Goal: Task Accomplishment & Management: Manage account settings

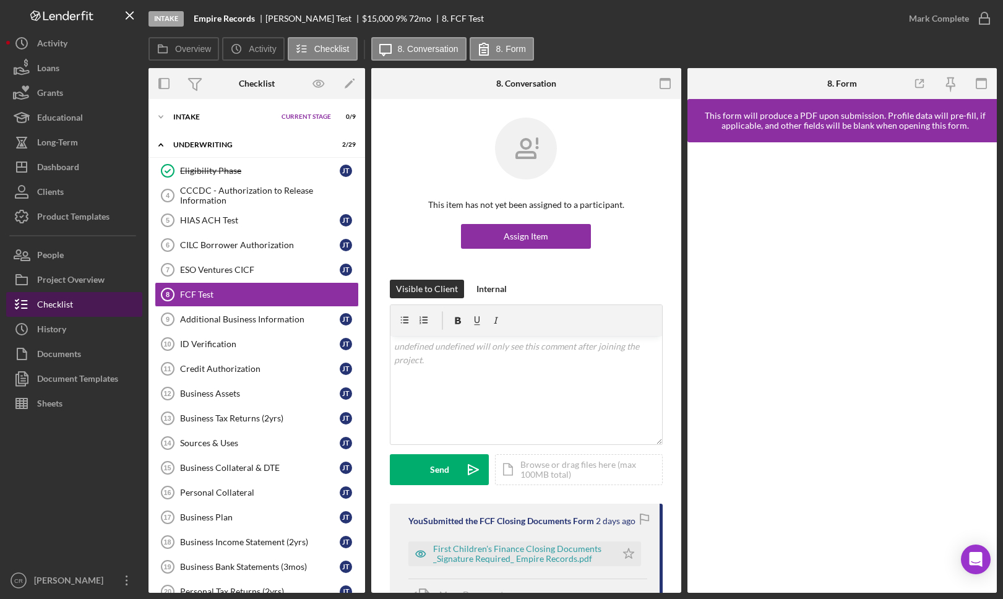
click at [91, 303] on button "Checklist" at bounding box center [74, 304] width 136 height 25
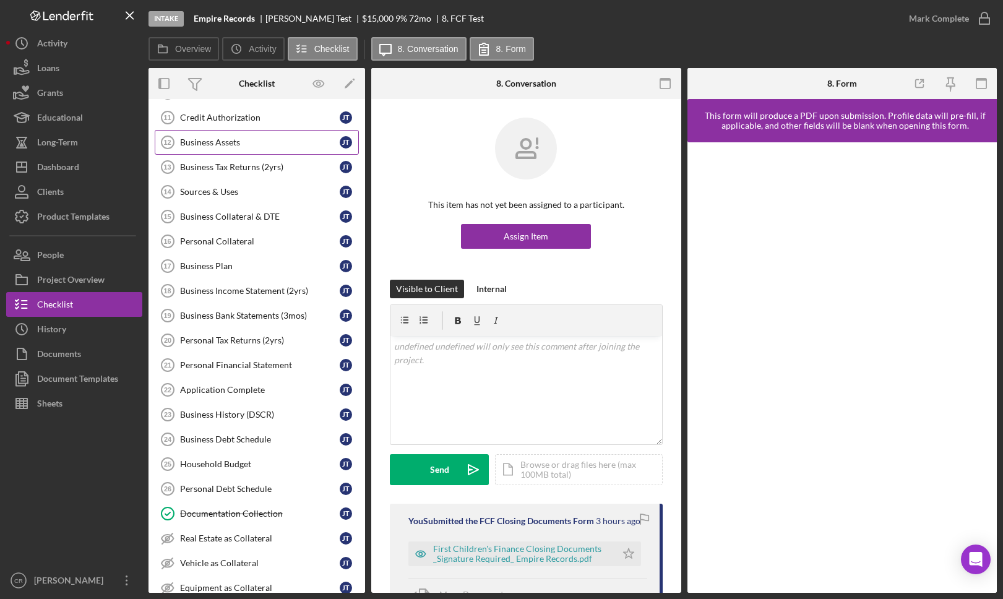
scroll to position [407, 0]
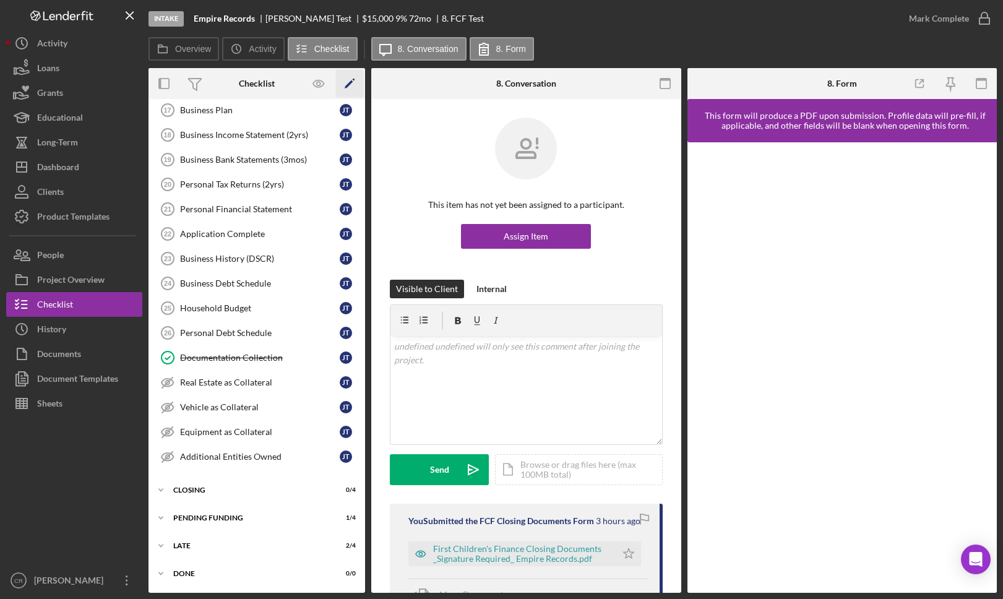
click at [349, 85] on icon "Icon/Edit" at bounding box center [350, 84] width 28 height 28
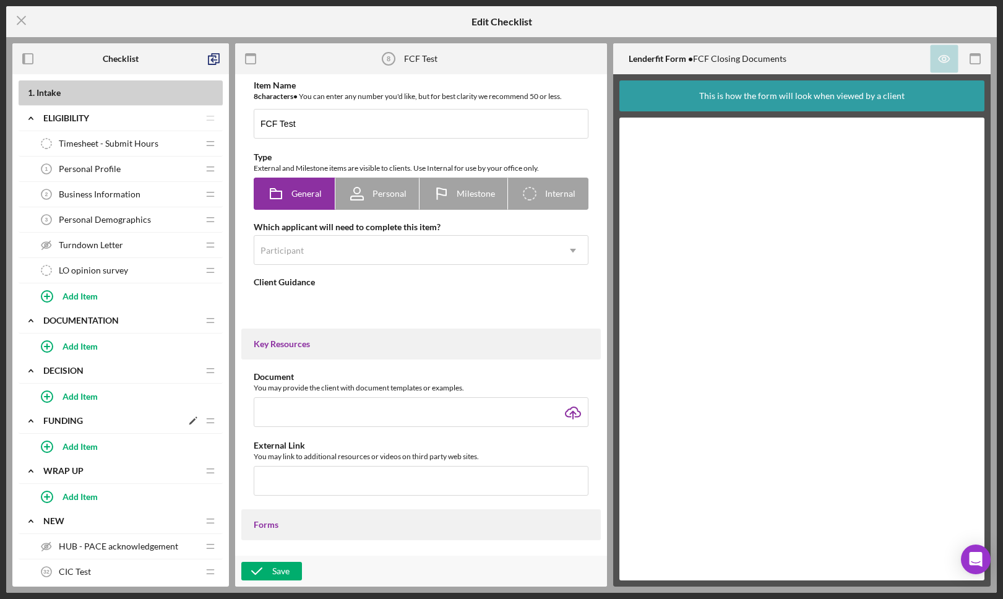
type textarea "<div>FCF Test</div>"
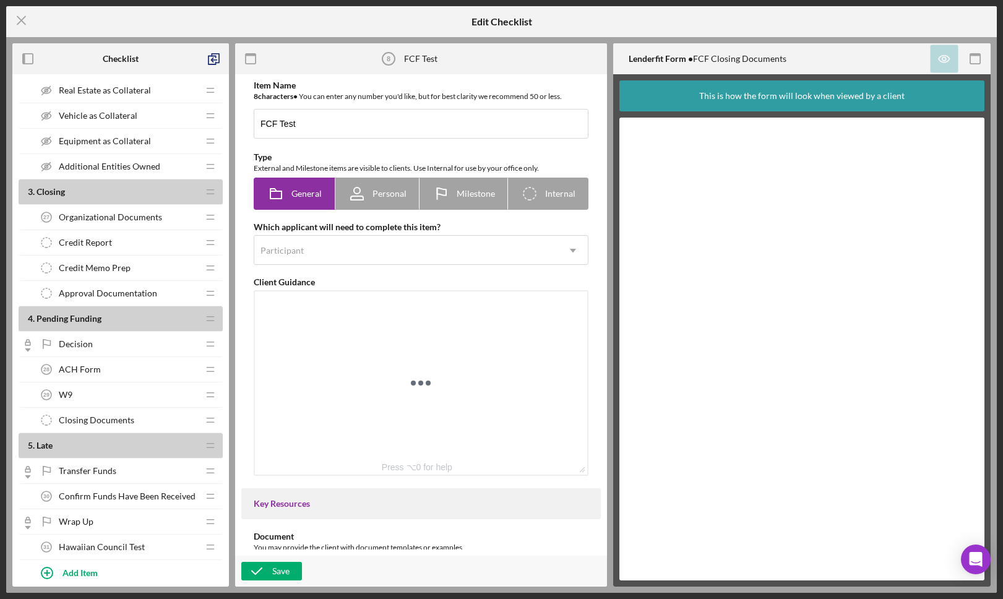
scroll to position [1278, 0]
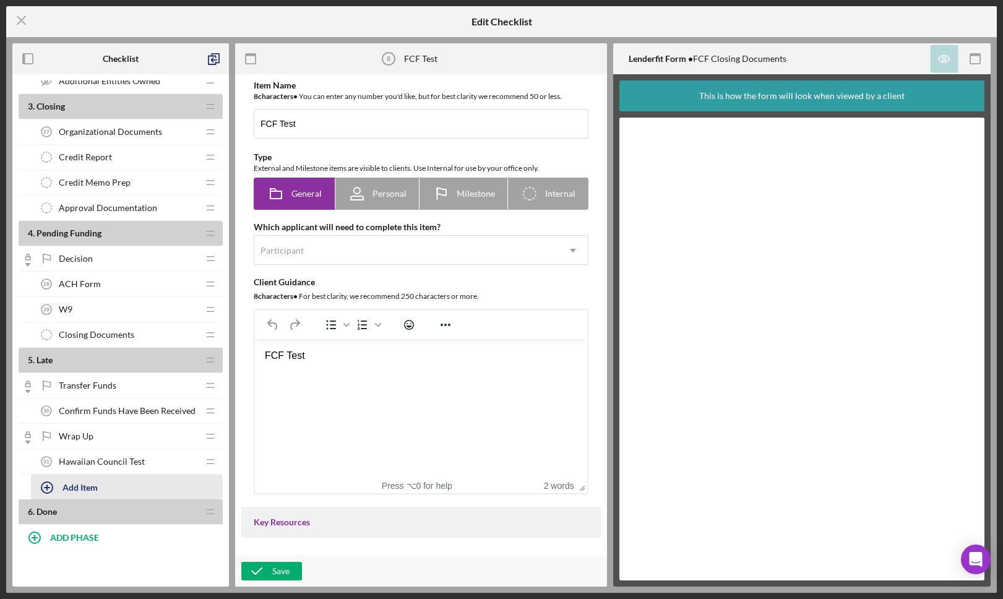
click at [83, 487] on div "Add Item" at bounding box center [80, 487] width 35 height 24
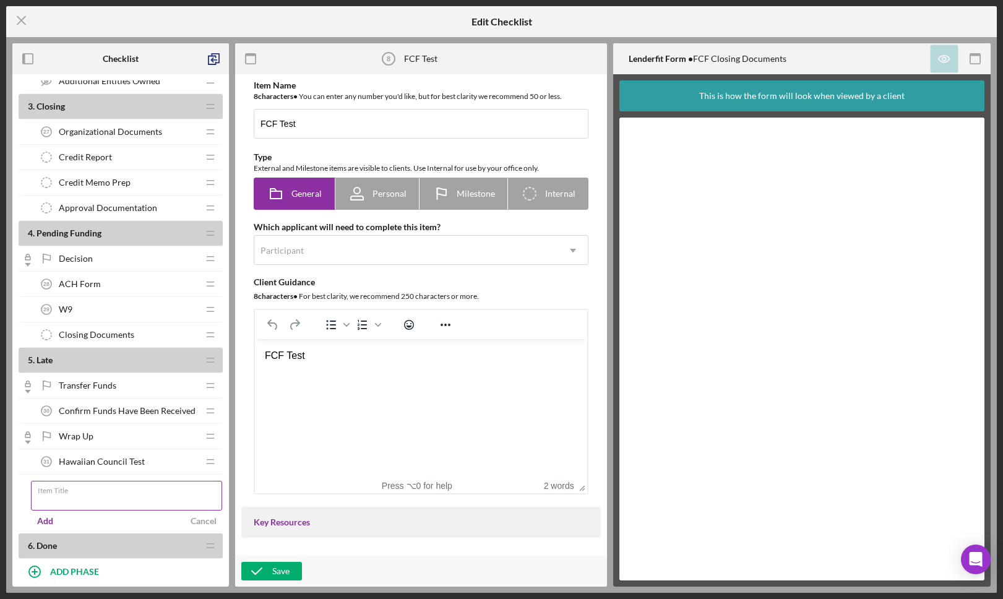
click at [105, 496] on input "Item Title" at bounding box center [126, 496] width 191 height 30
type input "IWP - Lender Certification to Participate"
click at [46, 522] on div "Add" at bounding box center [45, 521] width 16 height 19
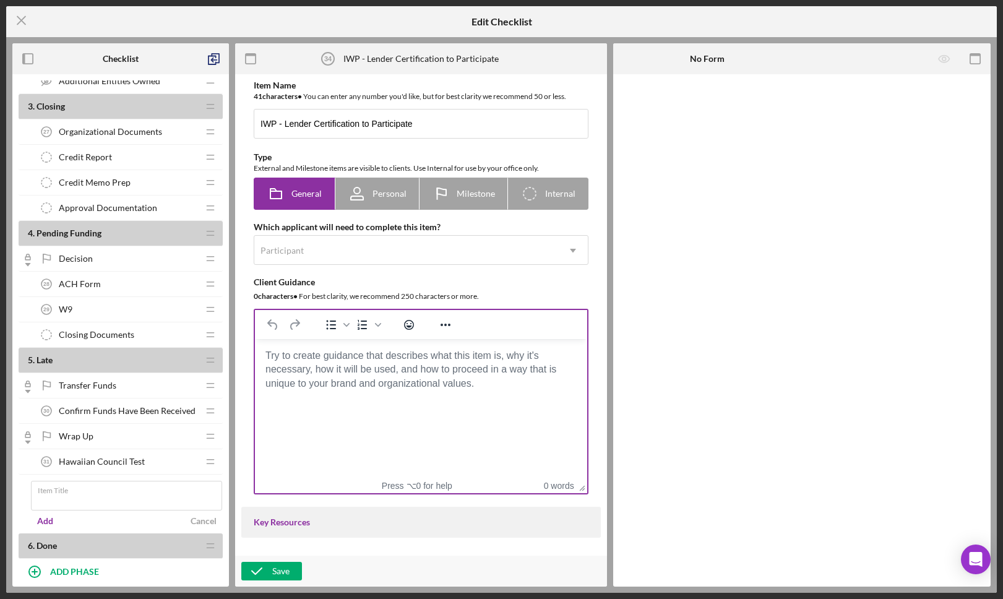
click at [352, 355] on body "Rich Text Area. Press ALT-0 for help." at bounding box center [421, 356] width 313 height 14
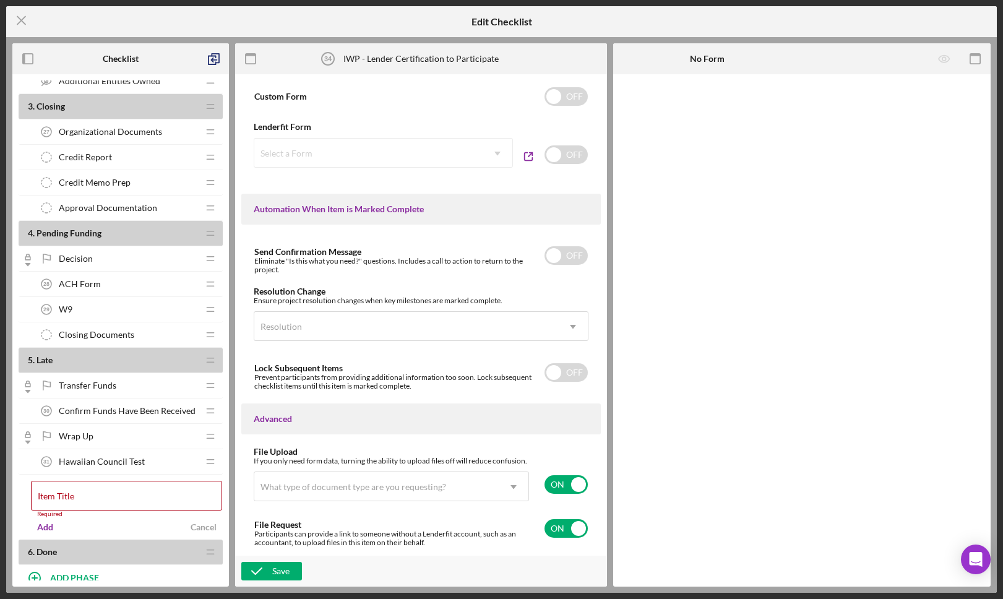
scroll to position [646, 0]
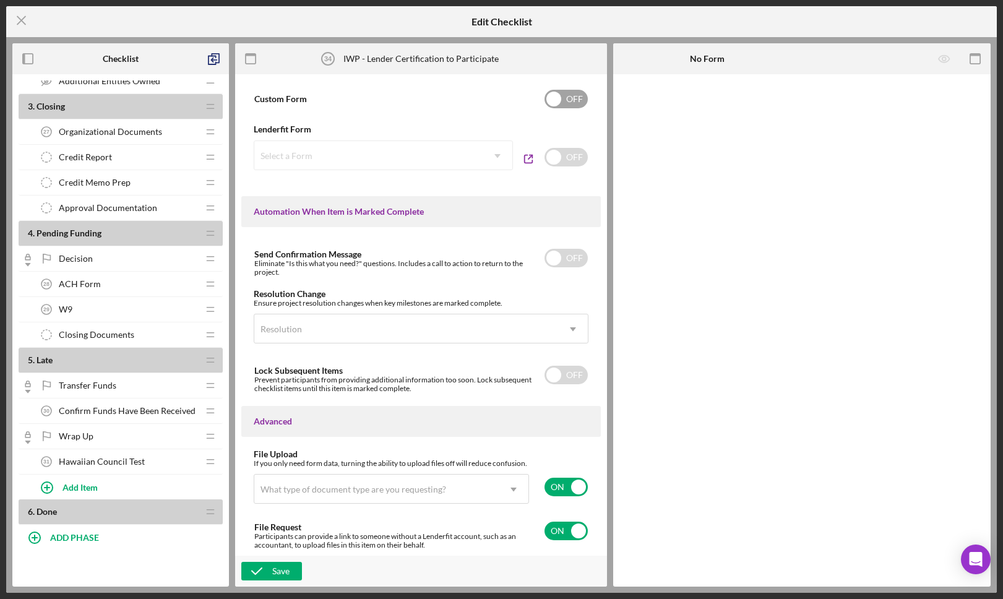
click at [565, 105] on input "checkbox" at bounding box center [566, 99] width 43 height 19
checkbox input "false"
click at [563, 158] on input "checkbox" at bounding box center [566, 157] width 43 height 19
checkbox input "true"
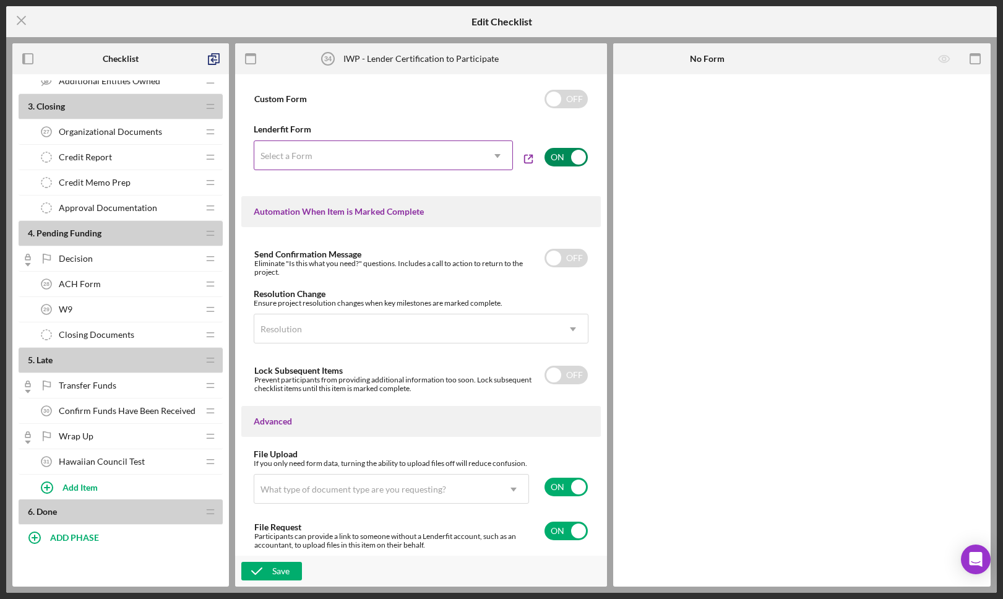
click at [448, 162] on div "Select a Form" at bounding box center [368, 156] width 228 height 28
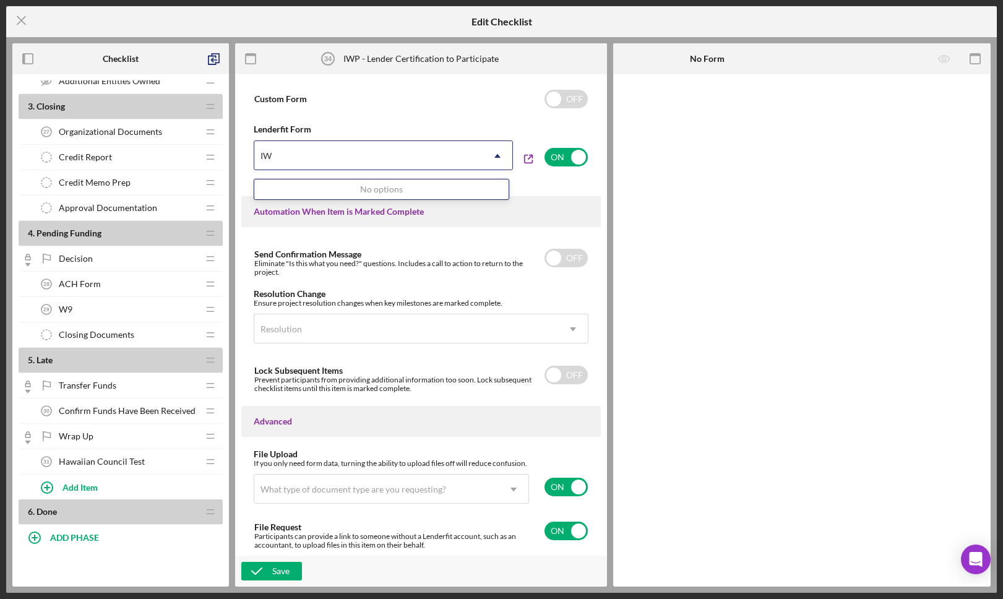
type input "I"
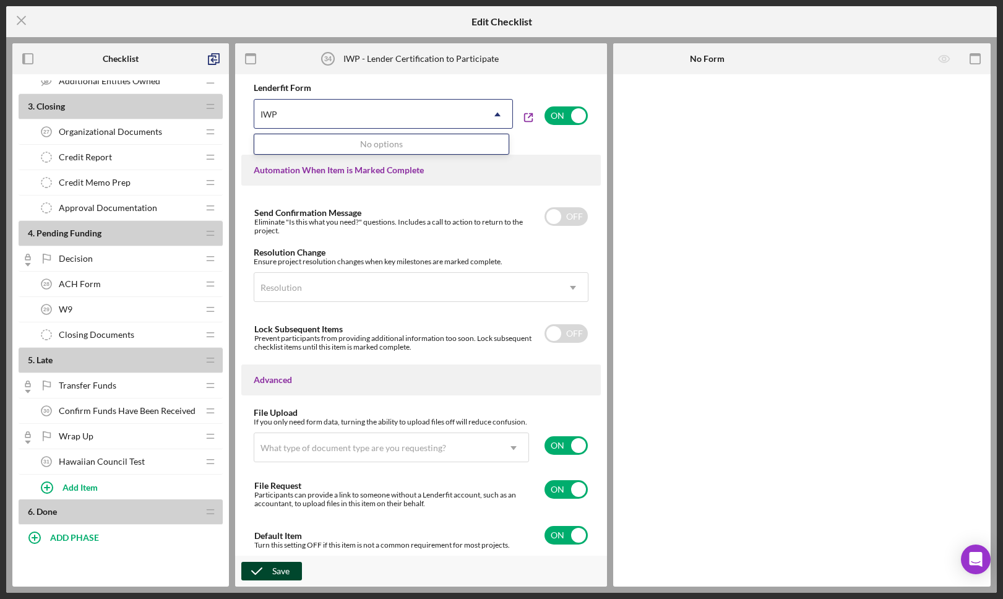
type input "IWP"
click at [281, 571] on div "Save" at bounding box center [280, 571] width 17 height 19
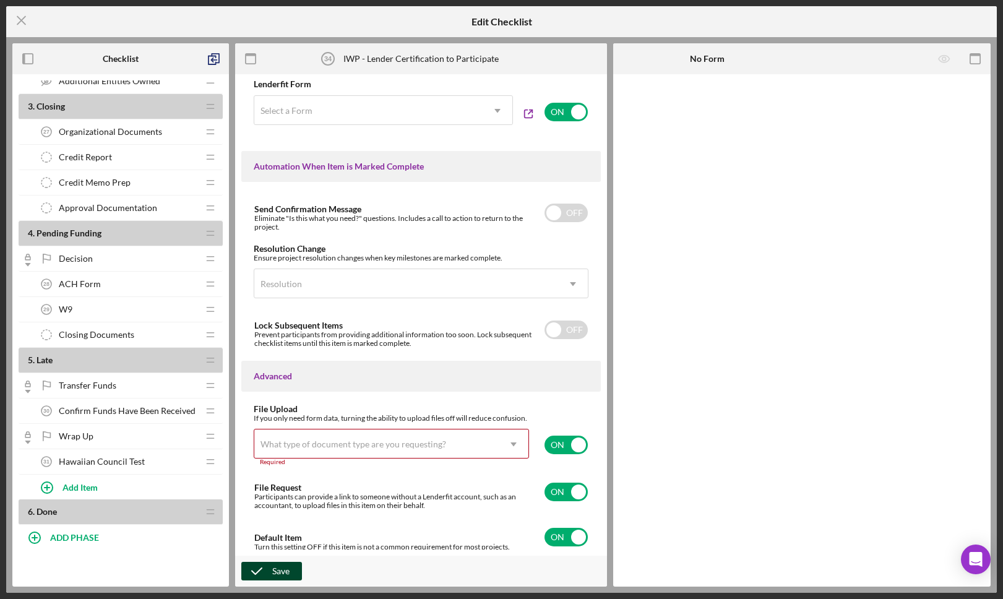
scroll to position [697, 0]
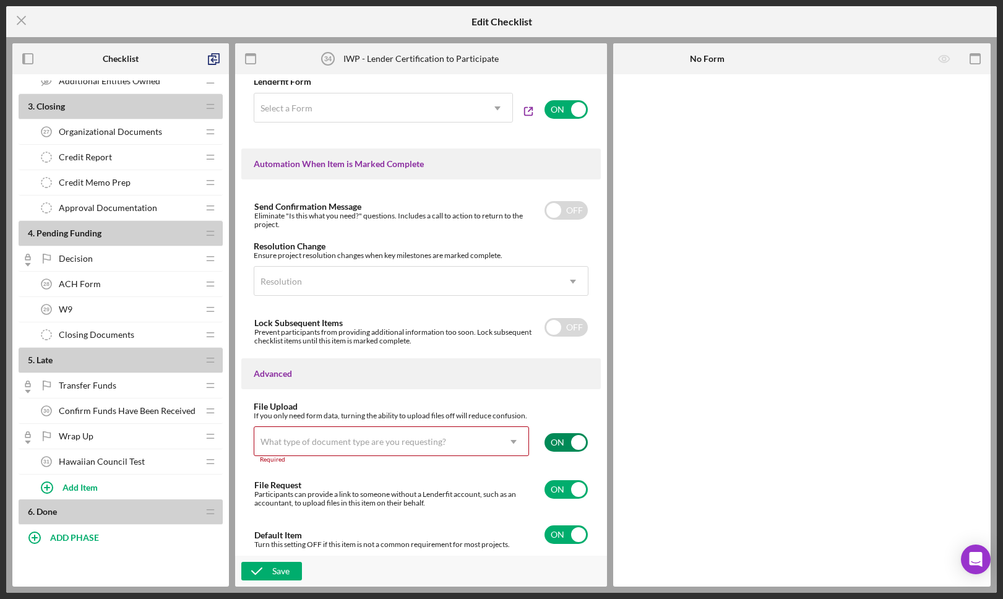
click at [556, 440] on input "checkbox" at bounding box center [566, 442] width 43 height 19
checkbox input "false"
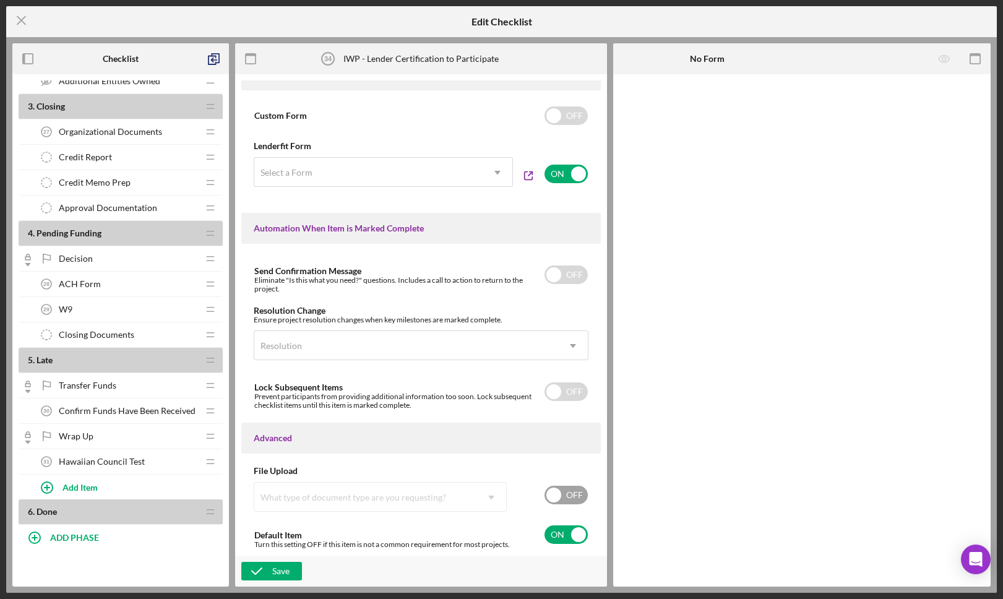
scroll to position [633, 0]
click at [257, 570] on icon "button" at bounding box center [256, 571] width 31 height 31
checkbox input "false"
click at [24, 15] on icon "Icon/Menu Close" at bounding box center [21, 20] width 31 height 31
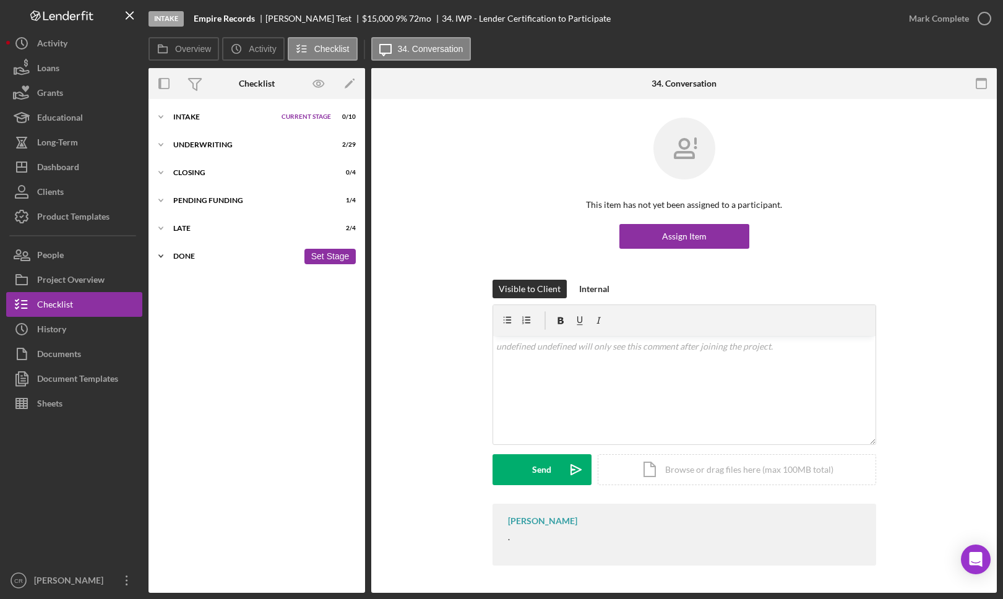
click at [183, 258] on div "Done" at bounding box center [235, 256] width 125 height 7
click at [188, 223] on div "Icon/Expander Late 2 / 4 Set Stage" at bounding box center [257, 228] width 217 height 25
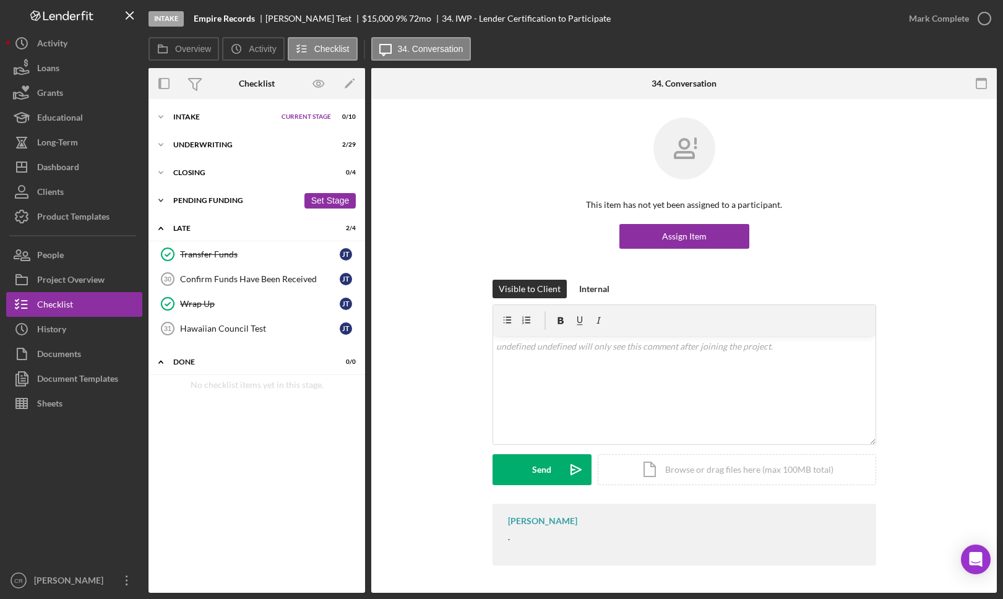
click at [203, 199] on div "Pending Funding" at bounding box center [235, 200] width 125 height 7
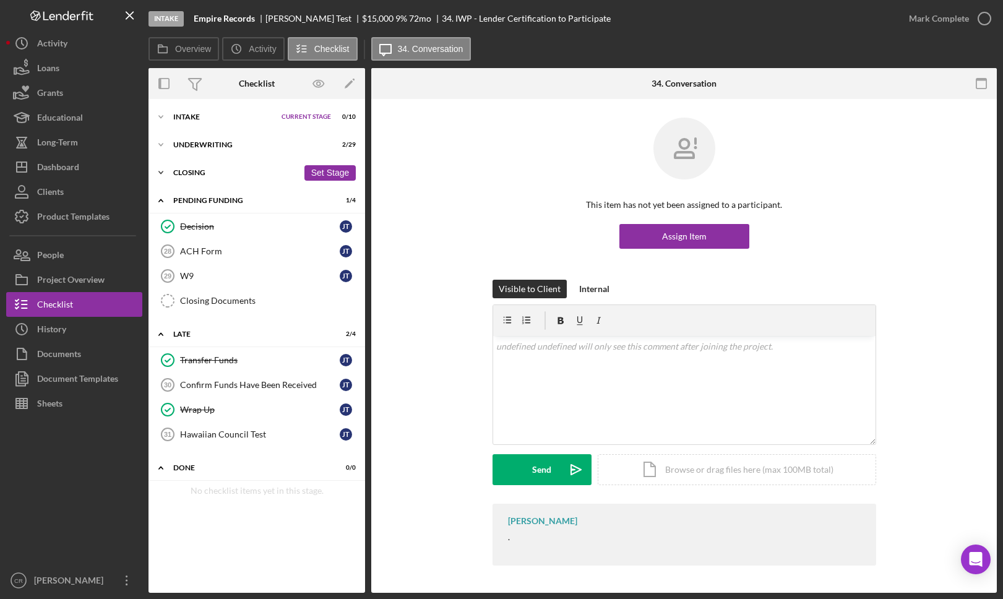
click at [209, 174] on div "Closing" at bounding box center [235, 172] width 125 height 7
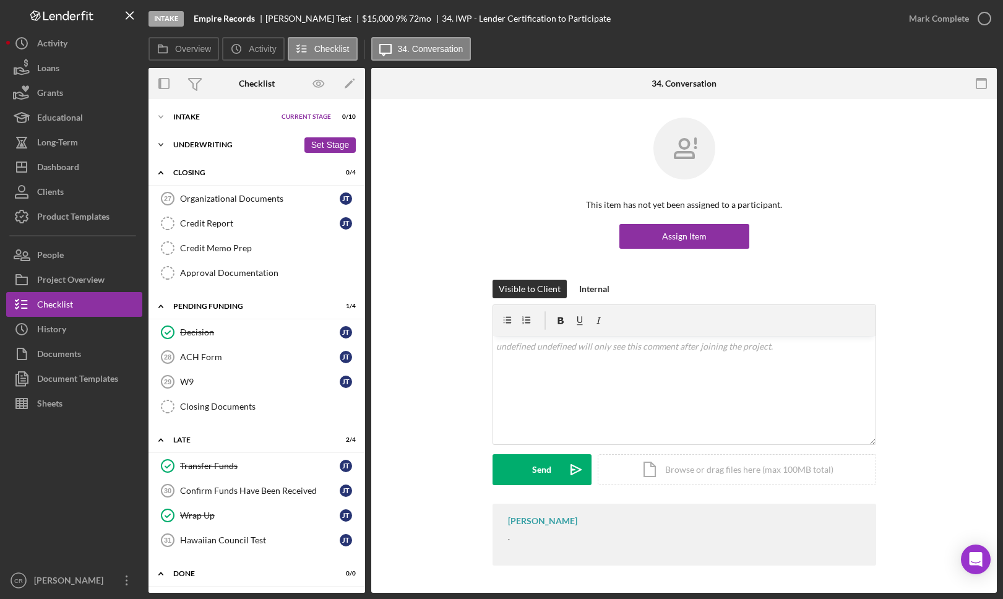
click at [217, 144] on div "Underwriting" at bounding box center [235, 144] width 125 height 7
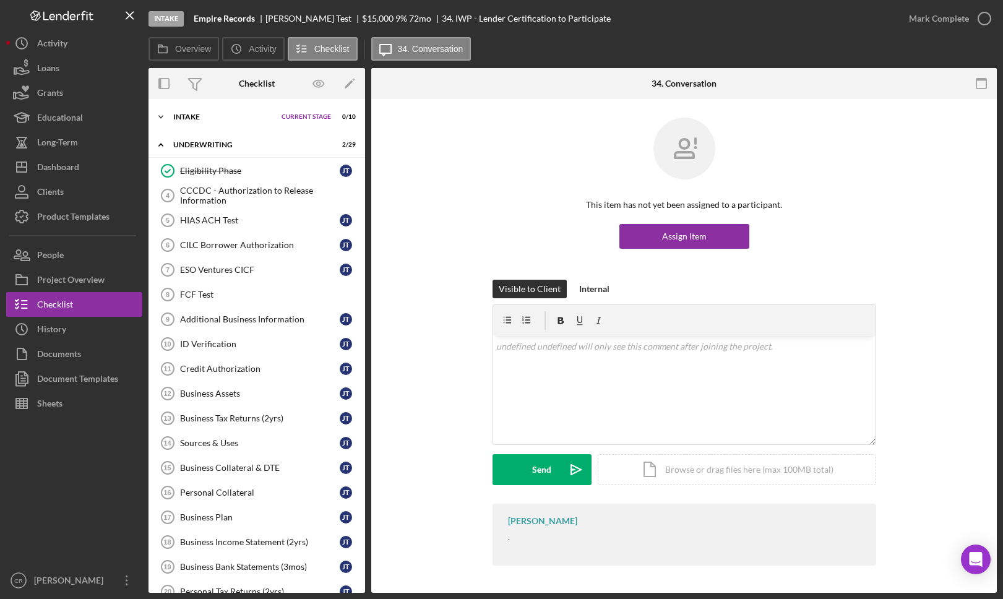
click at [205, 115] on div "Intake" at bounding box center [224, 116] width 102 height 7
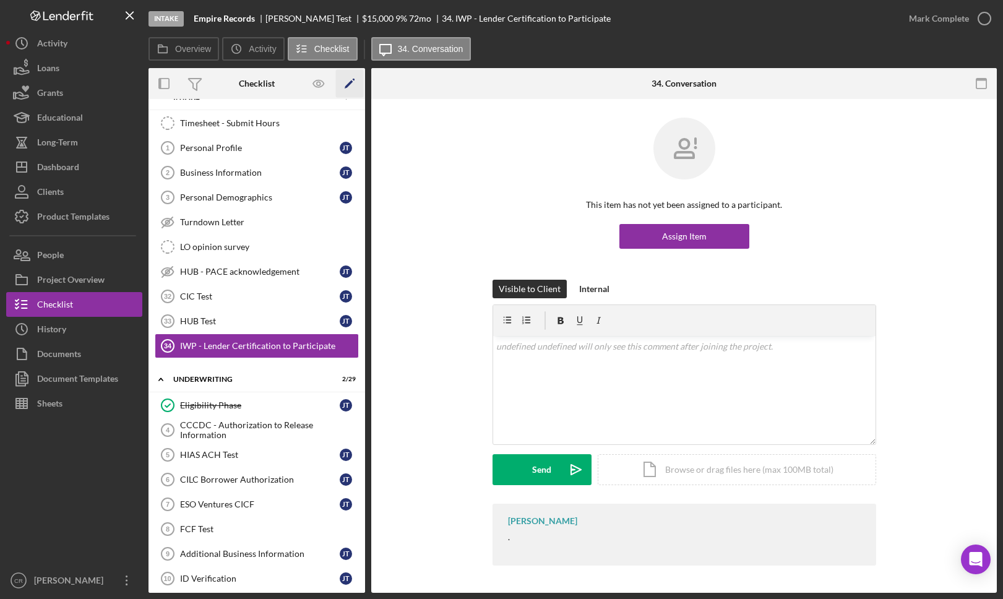
click at [352, 84] on icon "Icon/Edit" at bounding box center [350, 84] width 28 height 28
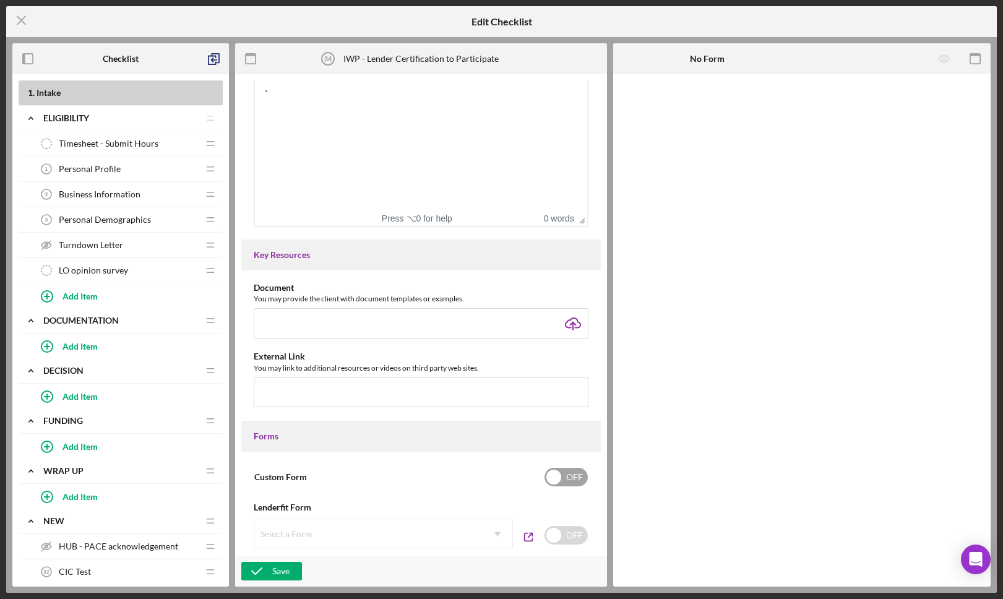
scroll to position [436, 0]
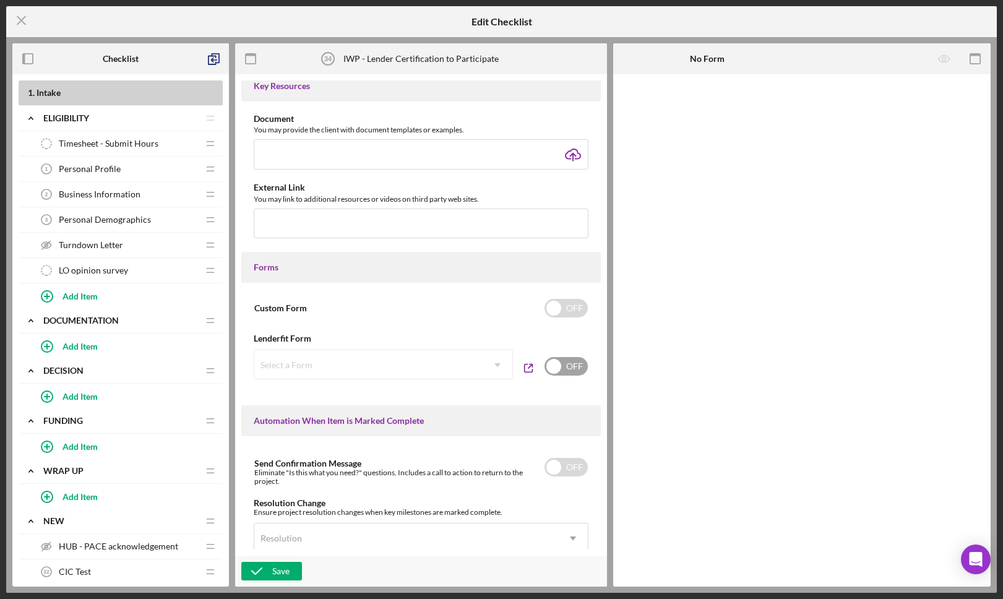
click at [565, 374] on input "checkbox" at bounding box center [566, 366] width 43 height 19
checkbox input "true"
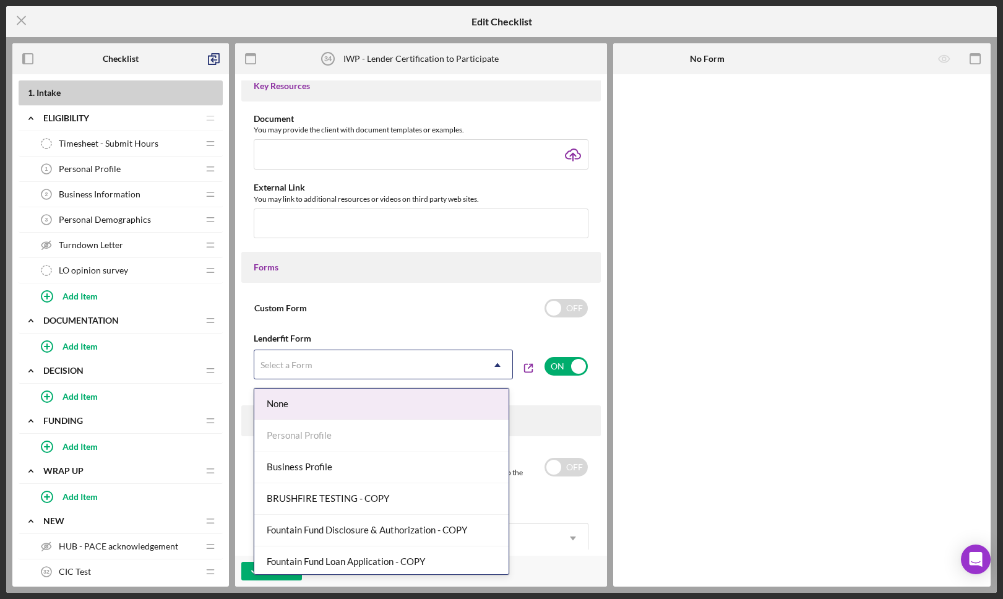
click at [371, 370] on div "Select a Form" at bounding box center [368, 365] width 228 height 28
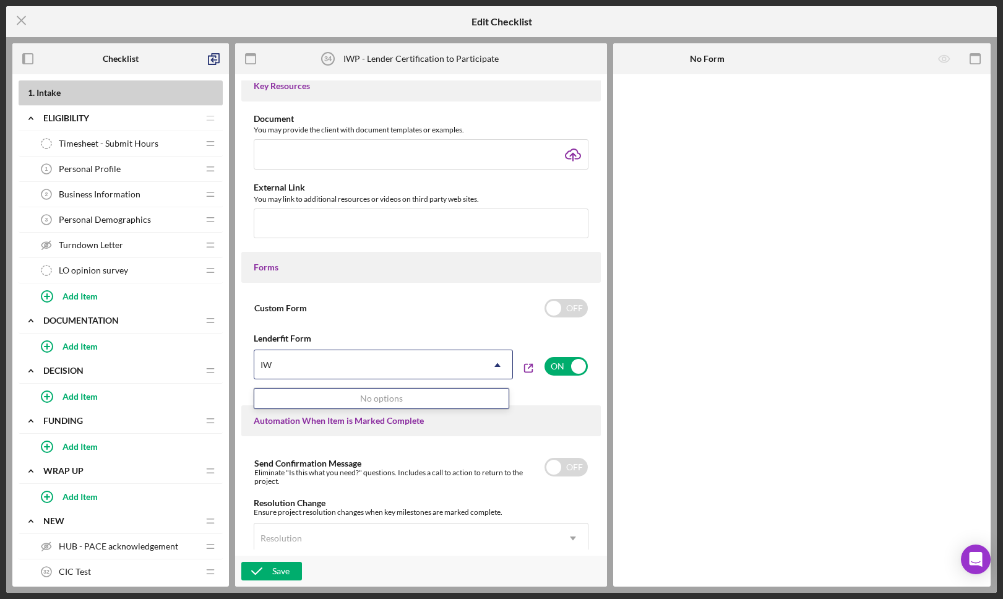
type input "I"
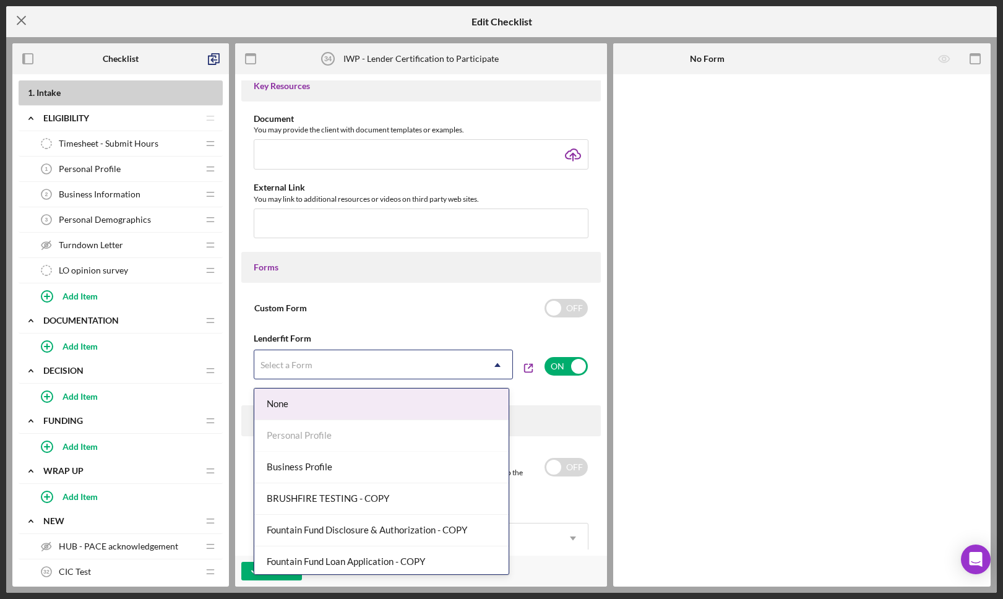
click at [23, 19] on line at bounding box center [21, 21] width 8 height 8
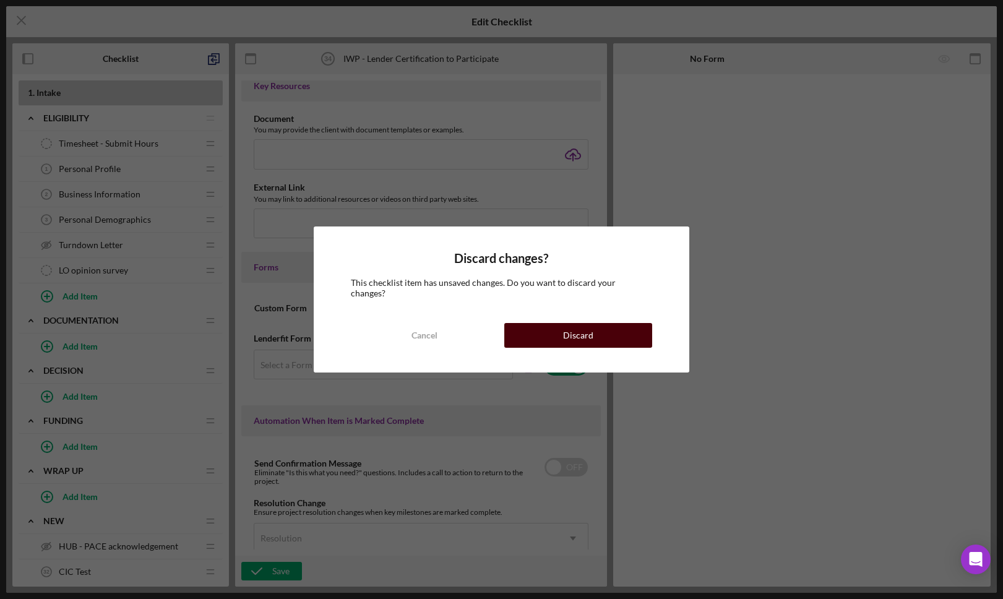
click at [627, 334] on button "Discard" at bounding box center [577, 335] width 147 height 25
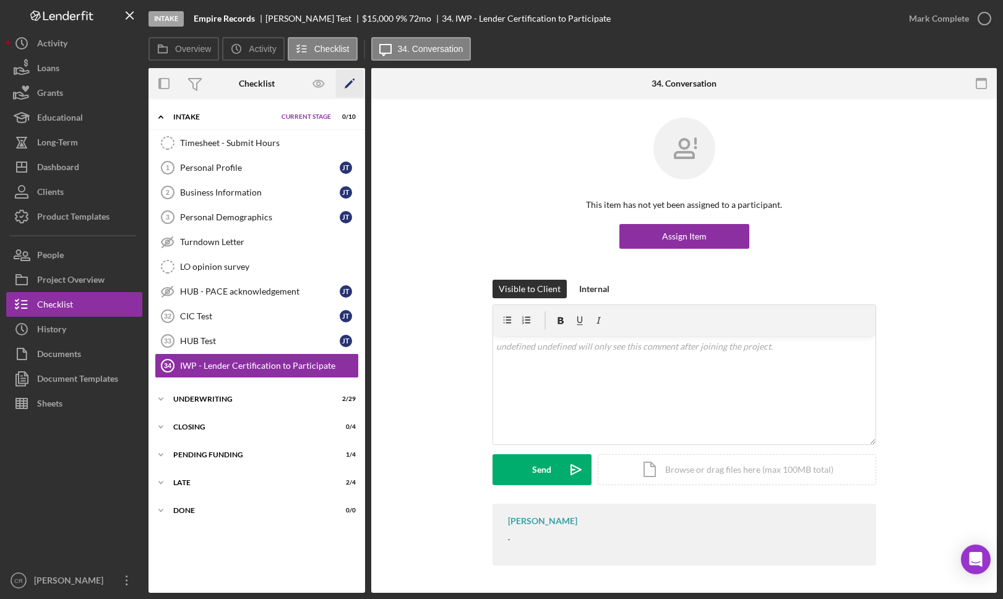
click at [345, 85] on polygon "button" at bounding box center [349, 84] width 9 height 9
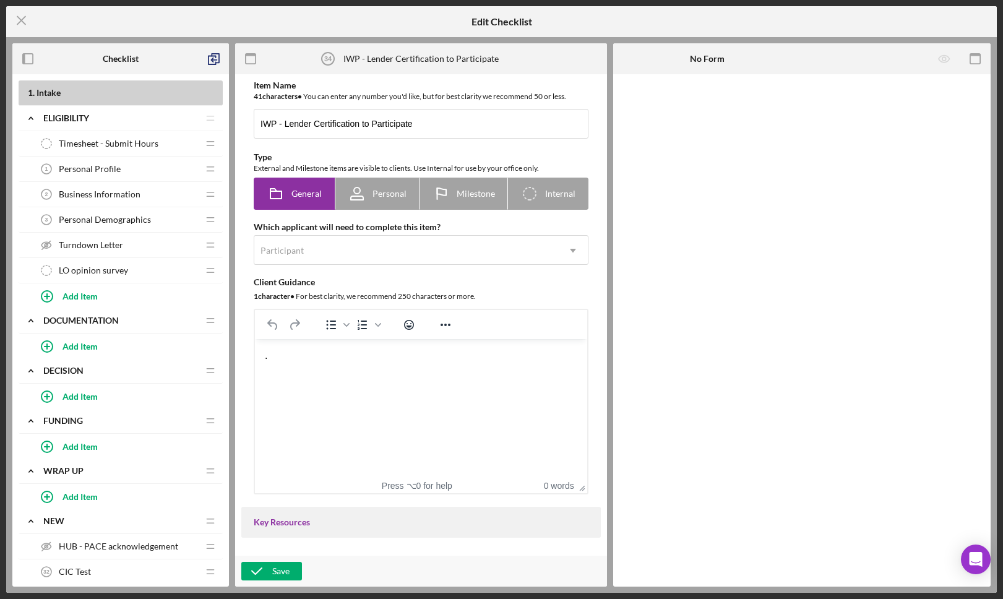
click at [300, 21] on div "Icon/Menu Close" at bounding box center [171, 21] width 331 height 31
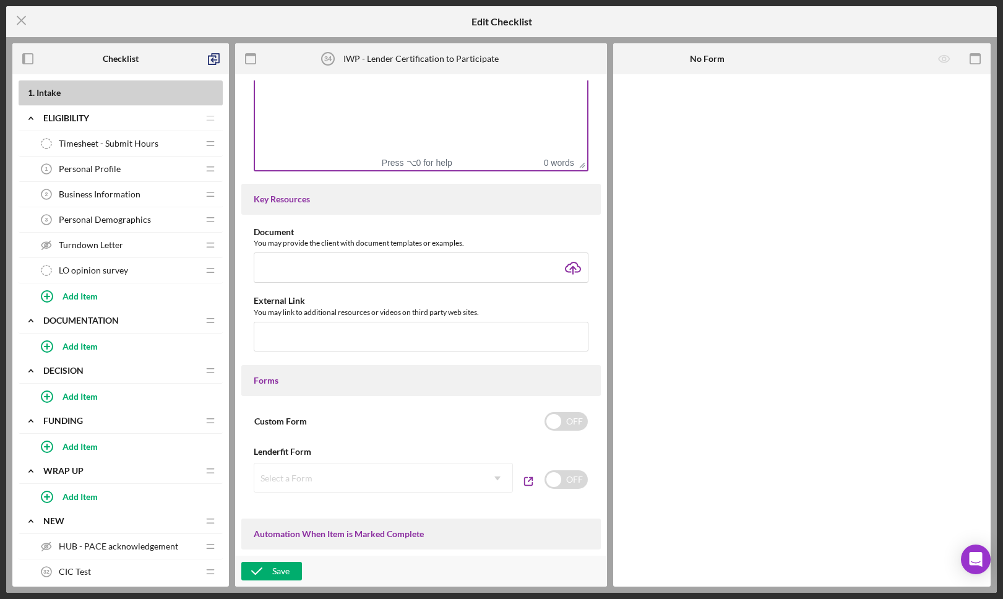
scroll to position [583, 0]
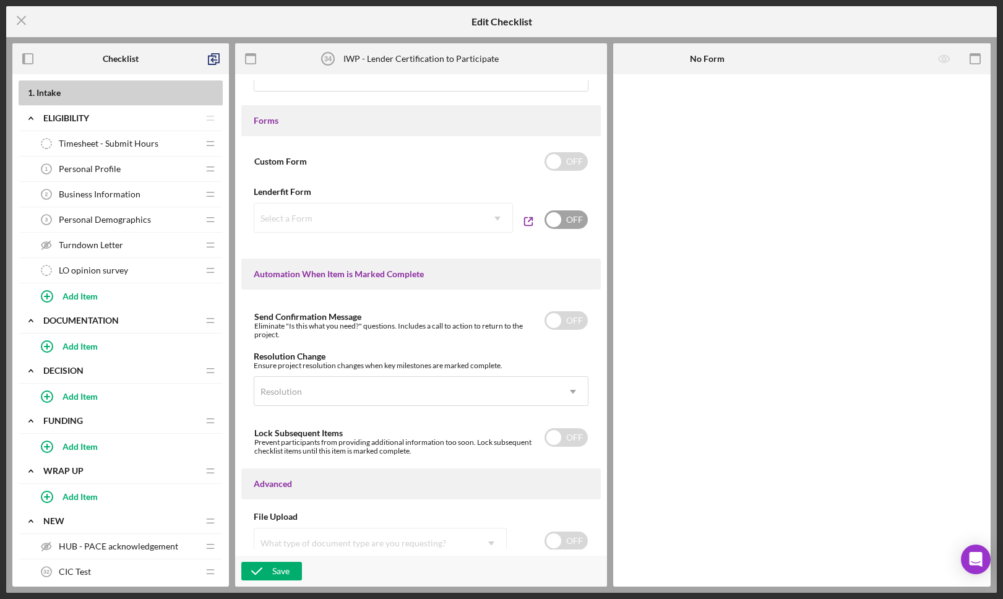
click at [567, 223] on input "checkbox" at bounding box center [566, 219] width 43 height 19
checkbox input "true"
click at [437, 227] on div "Select a Form" at bounding box center [368, 218] width 228 height 28
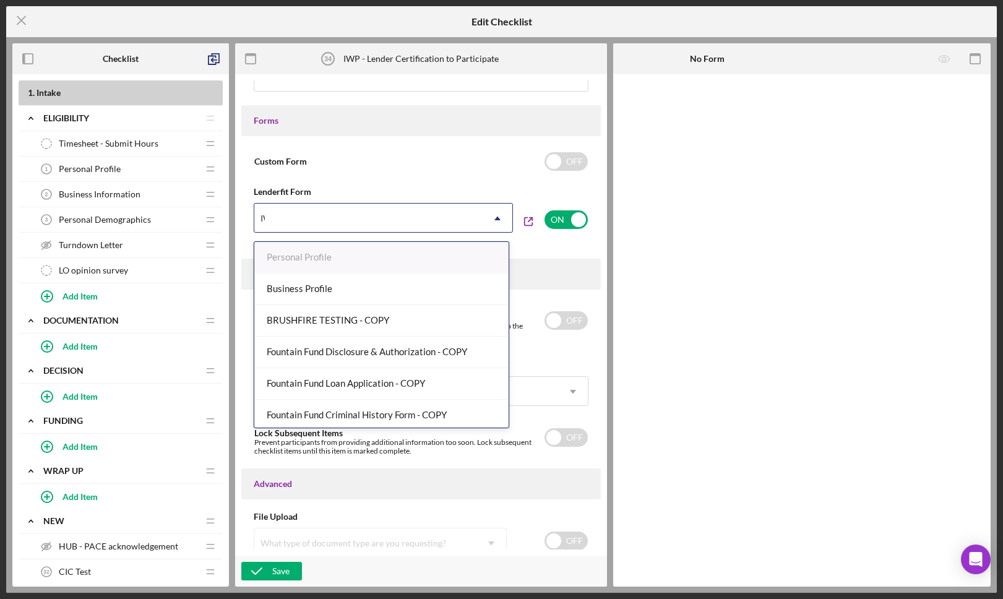
type input "IWP"
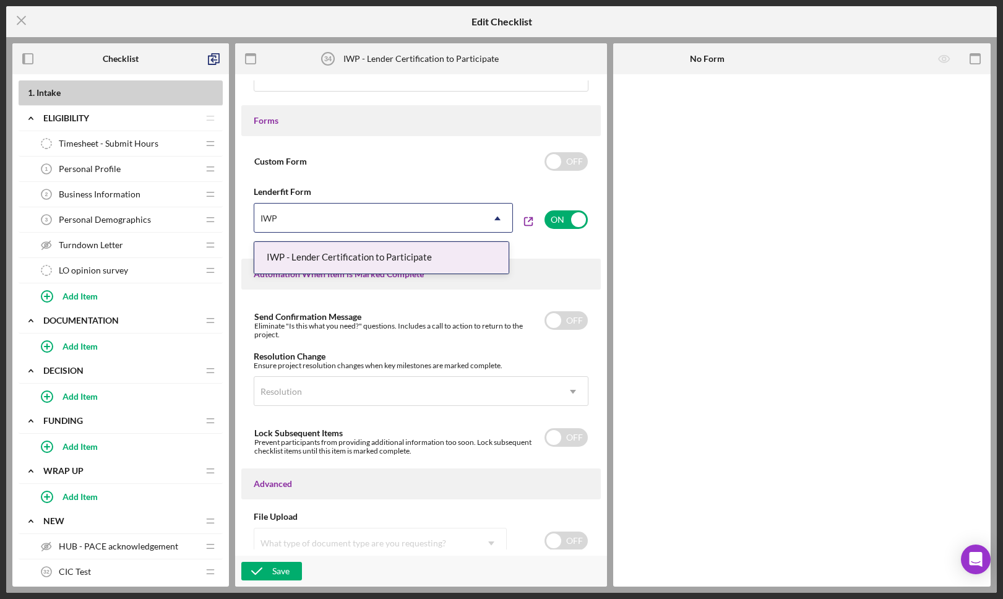
click at [434, 258] on div "IWP - Lender Certification to Participate" at bounding box center [381, 258] width 254 height 32
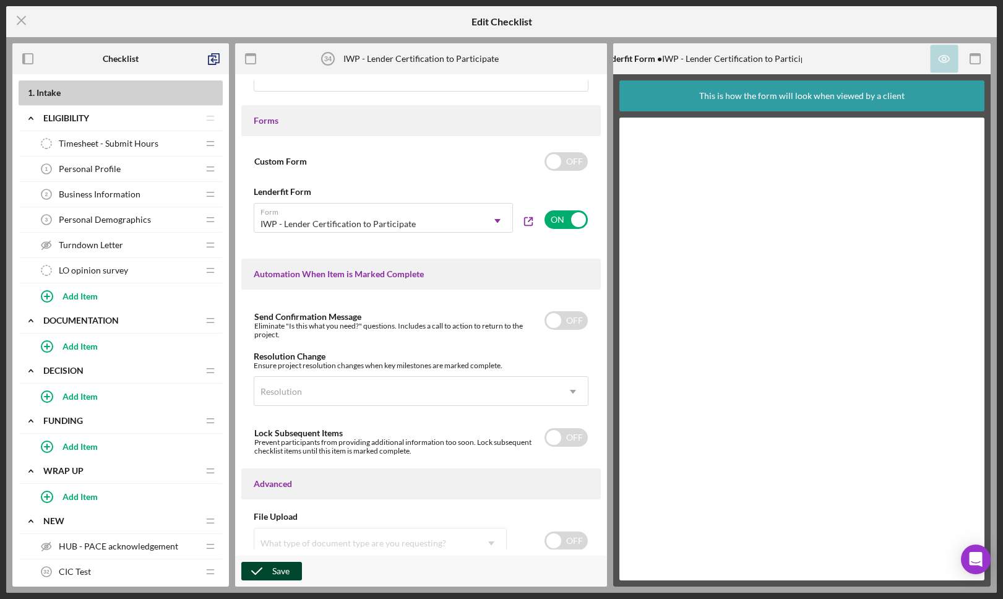
click at [266, 572] on icon "button" at bounding box center [256, 571] width 31 height 31
click at [22, 20] on line at bounding box center [21, 21] width 8 height 8
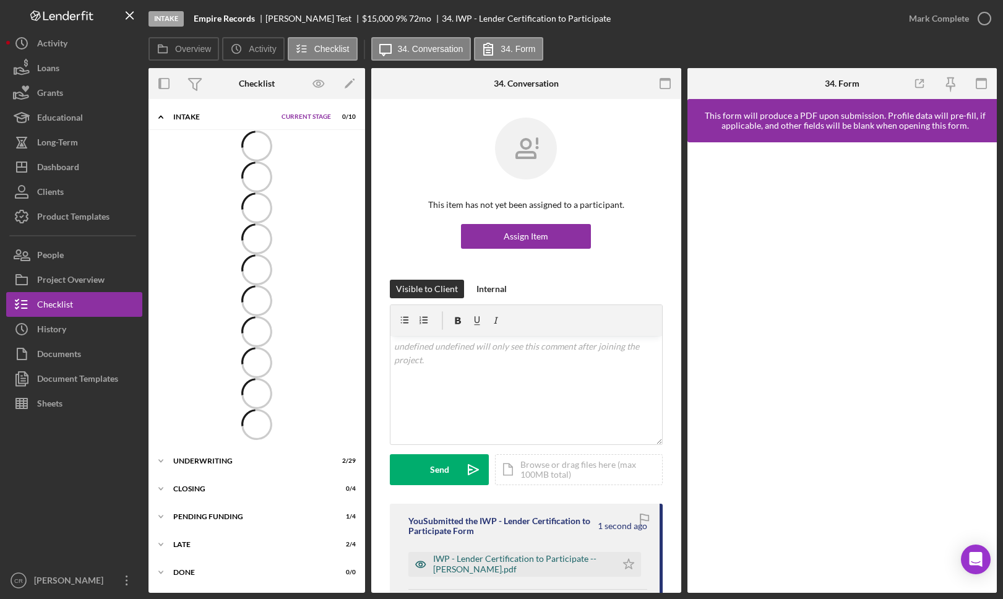
click at [474, 556] on div "IWP - Lender Certification to Participate -- Jake Test.pdf" at bounding box center [521, 564] width 177 height 20
